Goal: Navigation & Orientation: Find specific page/section

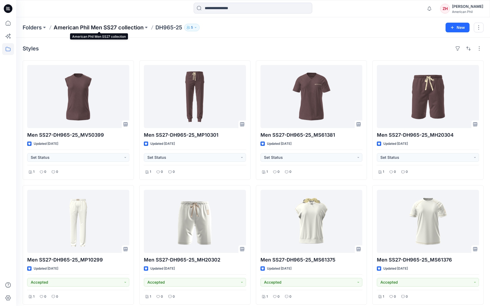
click at [139, 25] on p "American Phil Men SS27 collection" at bounding box center [99, 28] width 90 height 8
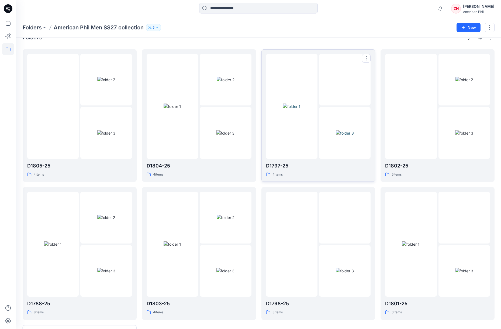
scroll to position [154, 0]
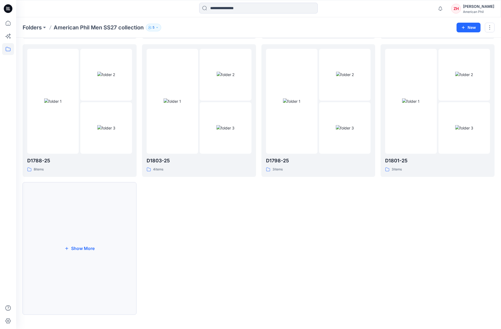
click at [60, 186] on button "Show More" at bounding box center [80, 248] width 114 height 132
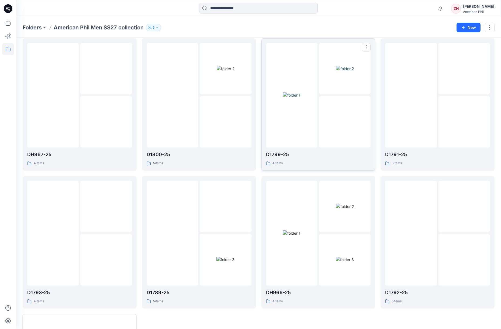
scroll to position [348, 0]
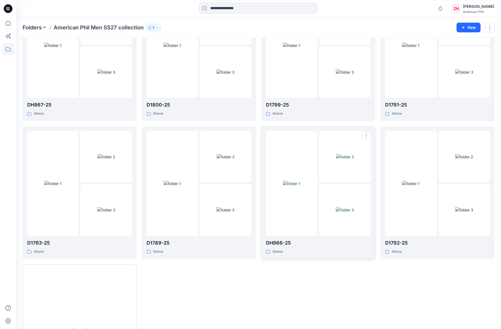
click at [295, 133] on div at bounding box center [291, 183] width 51 height 105
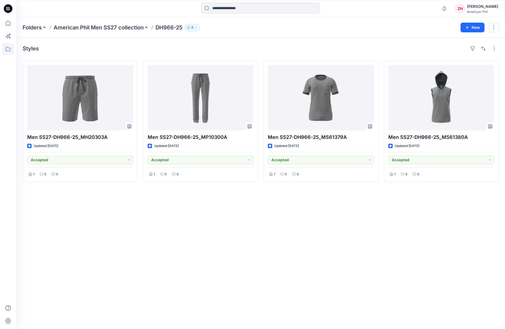
click at [242, 1] on div "Notifications Your style Men SS27-D1802-25_MS61388A has been updated with Men S…" at bounding box center [260, 8] width 489 height 17
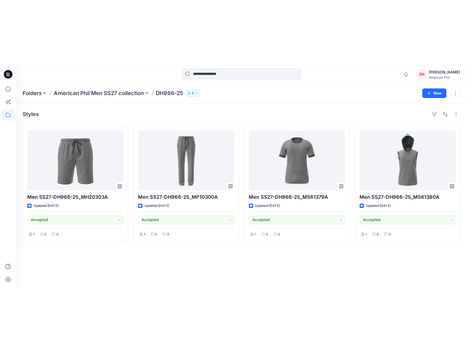
click at [111, 27] on p "American Phil Men SS27 collection" at bounding box center [99, 28] width 90 height 8
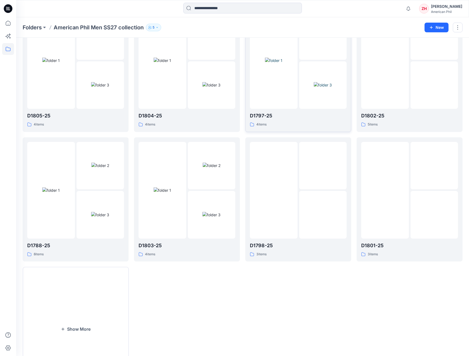
scroll to position [102, 0]
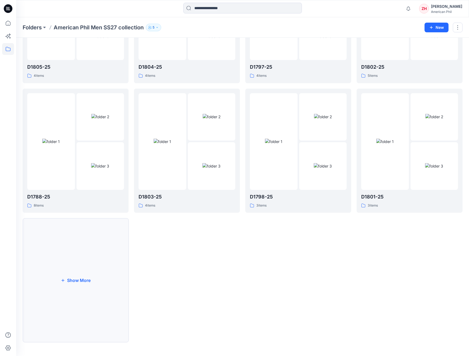
click at [97, 186] on button "Show More" at bounding box center [76, 280] width 106 height 125
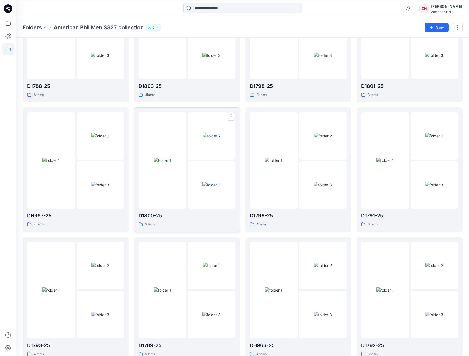
scroll to position [319, 0]
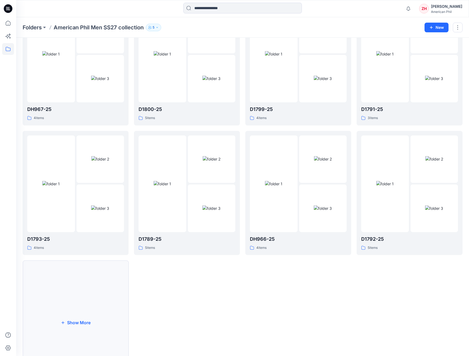
click at [94, 186] on button "Show More" at bounding box center [76, 323] width 106 height 125
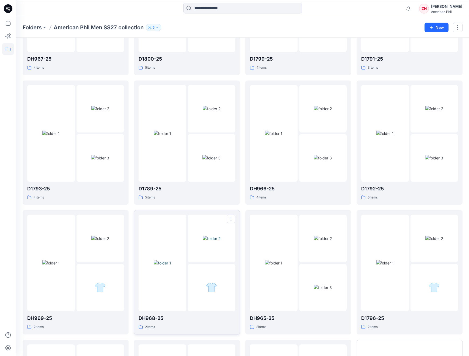
click at [178, 186] on div at bounding box center [163, 263] width 48 height 97
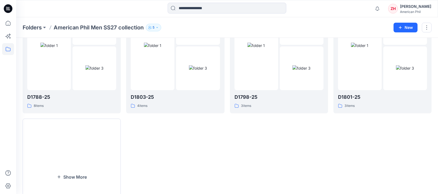
scroll to position [242, 0]
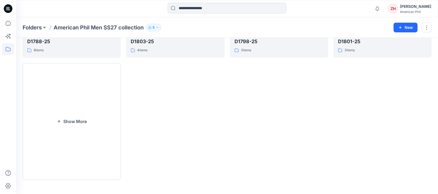
drag, startPoint x: 78, startPoint y: 131, endPoint x: 141, endPoint y: 109, distance: 67.2
click at [78, 130] on button "Show More" at bounding box center [72, 121] width 98 height 117
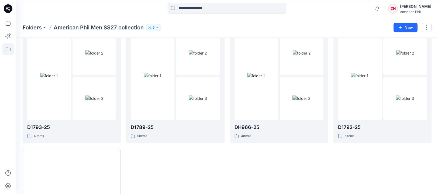
scroll to position [485, 0]
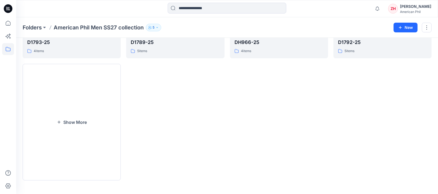
drag, startPoint x: 75, startPoint y: 129, endPoint x: 168, endPoint y: 101, distance: 97.4
click at [75, 129] on button "Show More" at bounding box center [72, 122] width 98 height 117
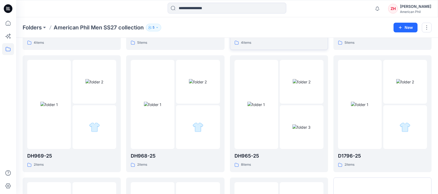
scroll to position [484, 0]
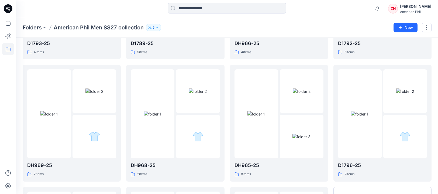
click at [103, 25] on p "American Phil Men SS27 collection" at bounding box center [99, 28] width 90 height 8
click at [36, 27] on p "Folders" at bounding box center [32, 28] width 19 height 8
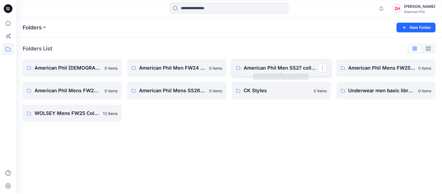
click at [285, 68] on p "American Phil Men SS27 collection" at bounding box center [281, 68] width 74 height 8
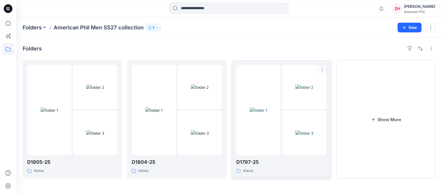
click at [259, 77] on div at bounding box center [258, 110] width 44 height 90
